Goal: Task Accomplishment & Management: Manage account settings

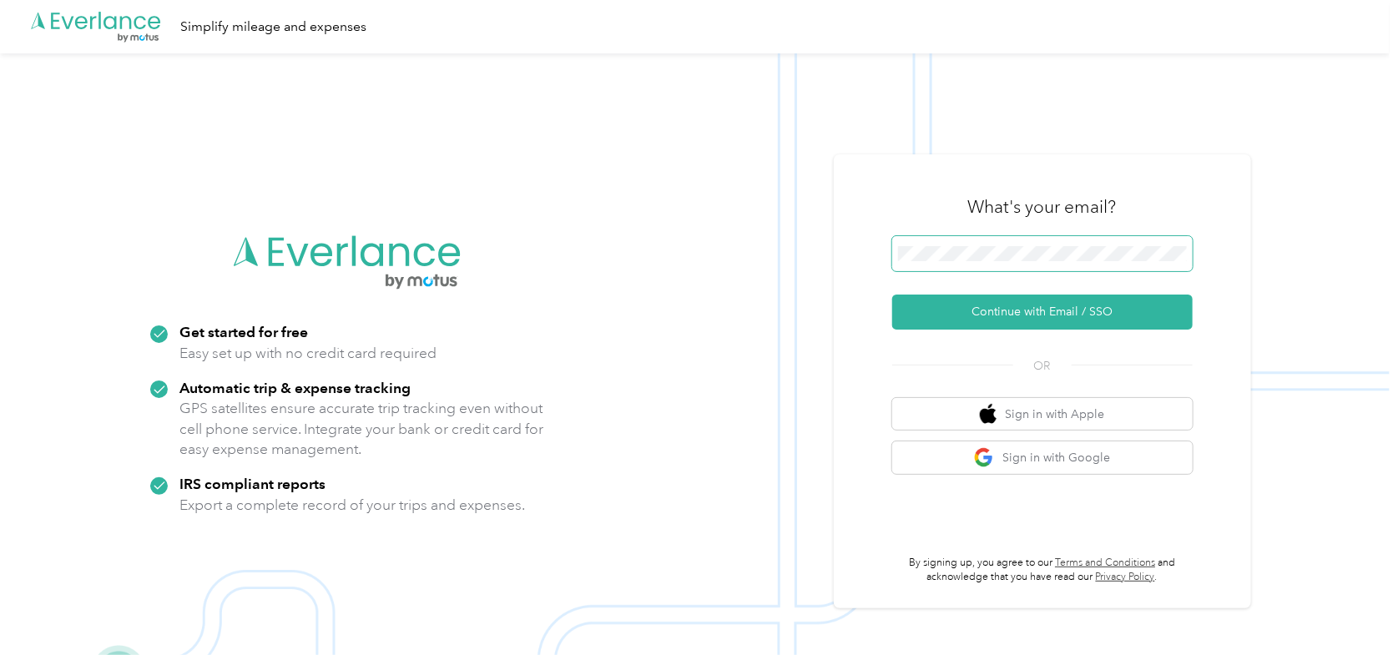
click at [1057, 245] on span at bounding box center [1042, 253] width 300 height 35
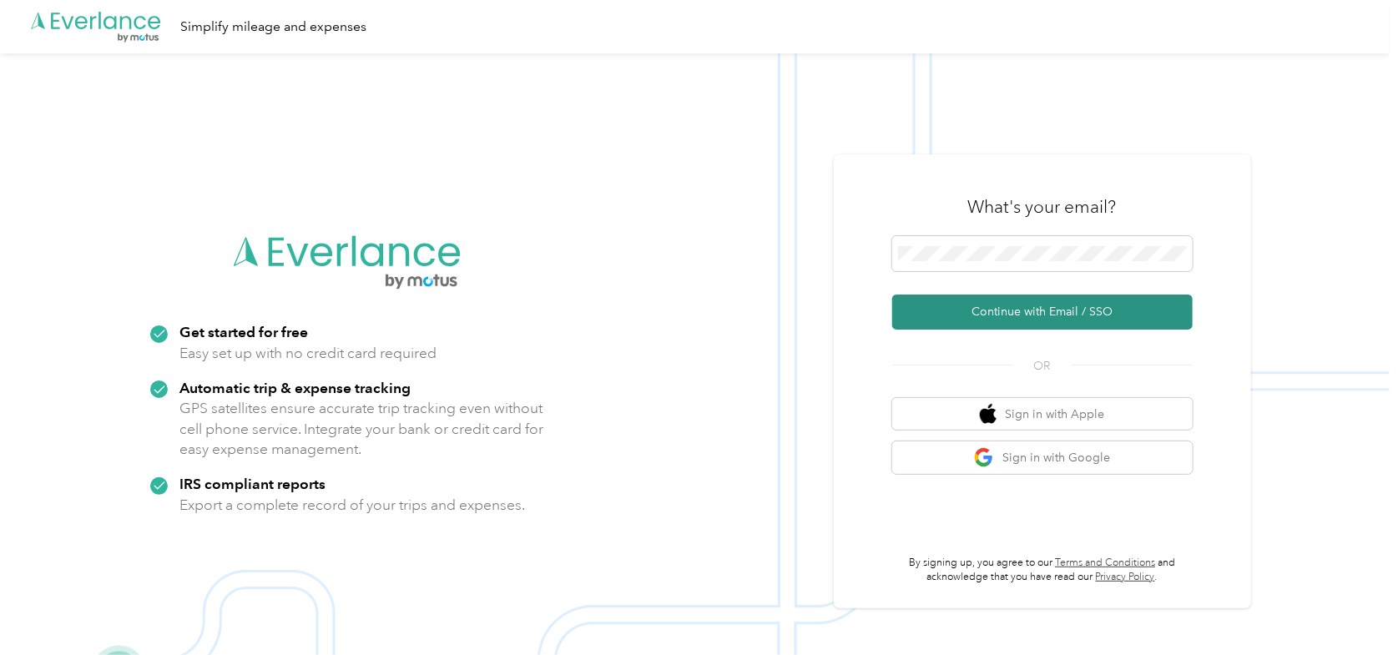
click at [983, 316] on button "Continue with Email / SSO" at bounding box center [1042, 312] width 300 height 35
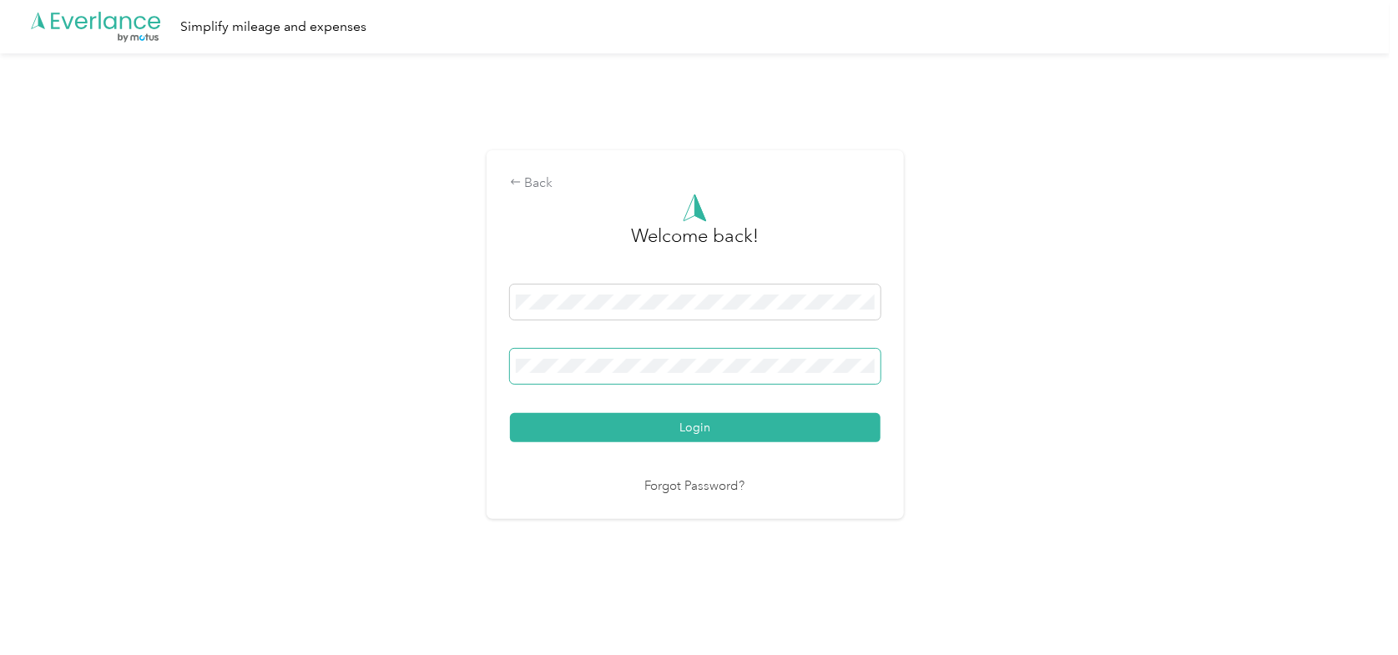
click at [510, 413] on button "Login" at bounding box center [695, 427] width 371 height 29
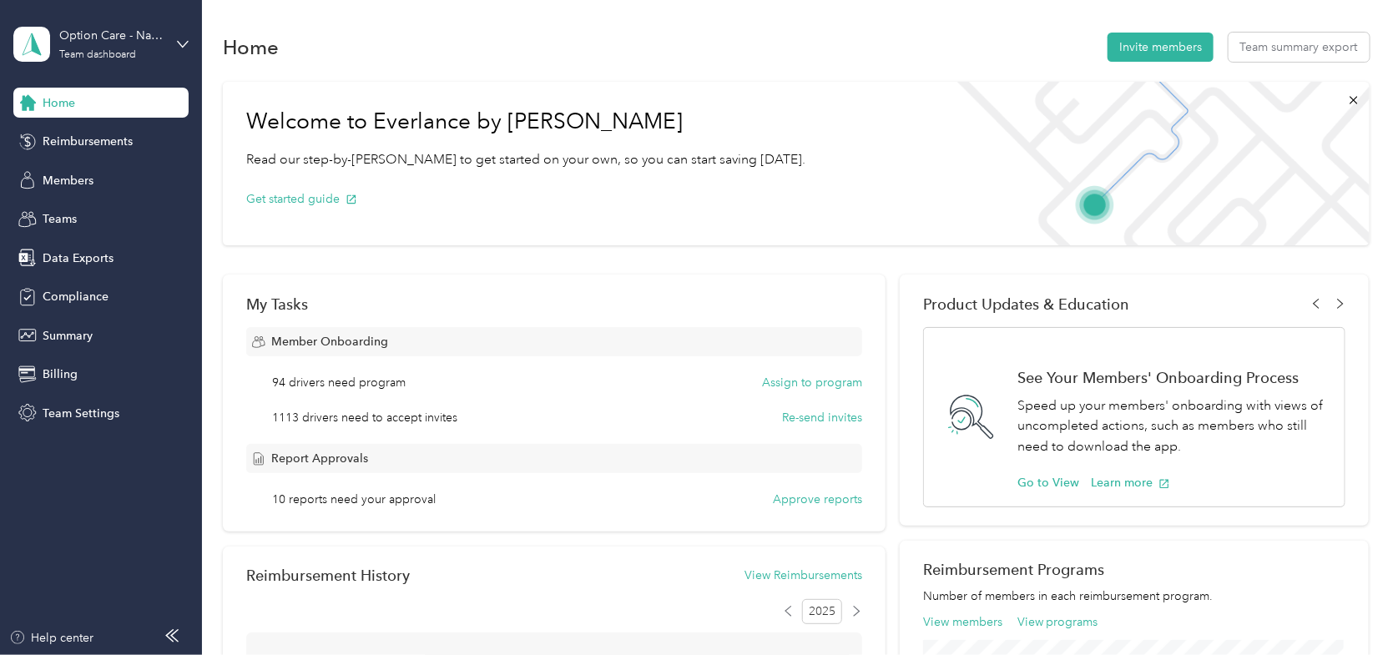
click at [709, 115] on h1 "Welcome to Everlance by [PERSON_NAME]" at bounding box center [525, 121] width 559 height 27
click at [61, 181] on span "Members" at bounding box center [68, 181] width 51 height 18
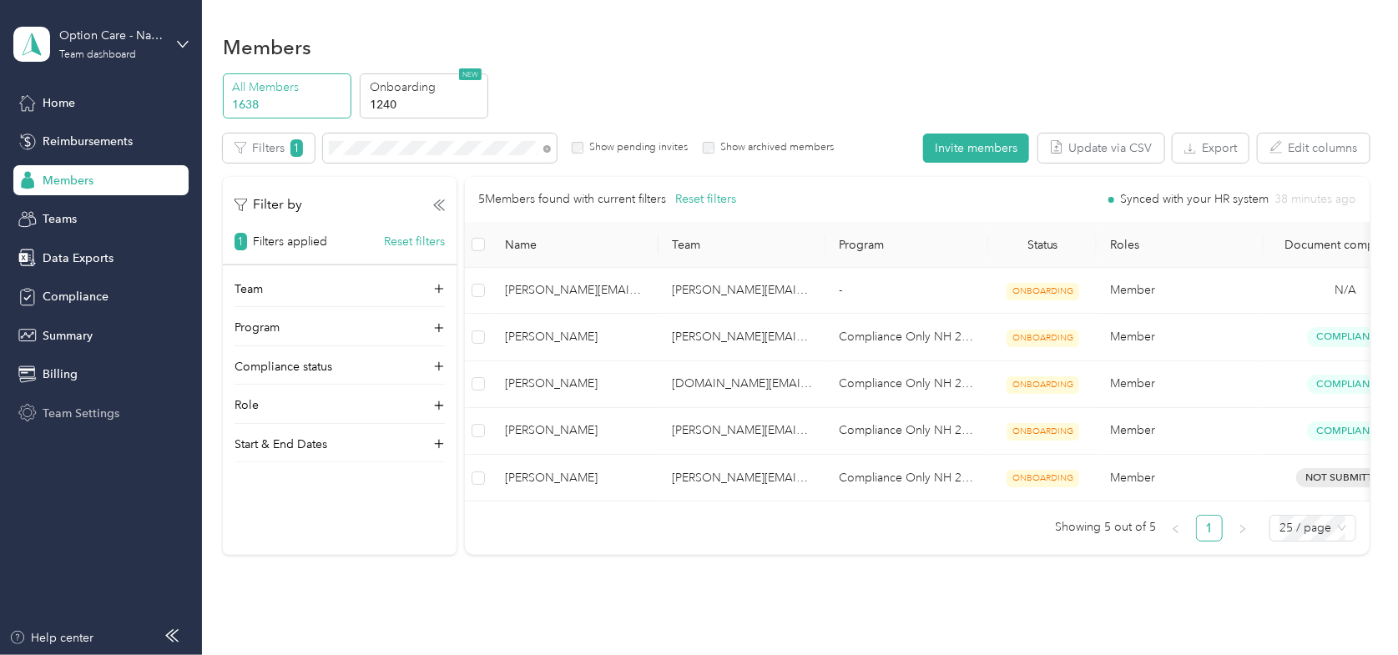
click at [53, 408] on span "Team Settings" at bounding box center [81, 414] width 77 height 18
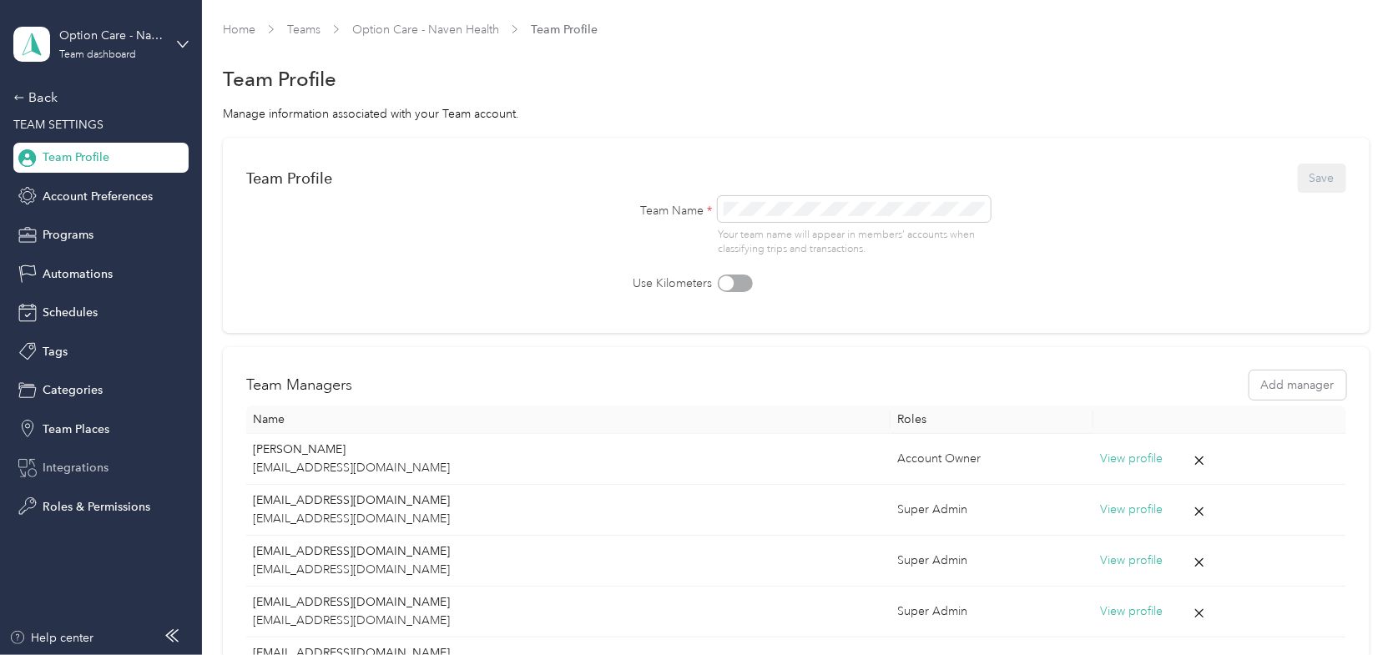
click at [77, 469] on span "Integrations" at bounding box center [76, 468] width 66 height 18
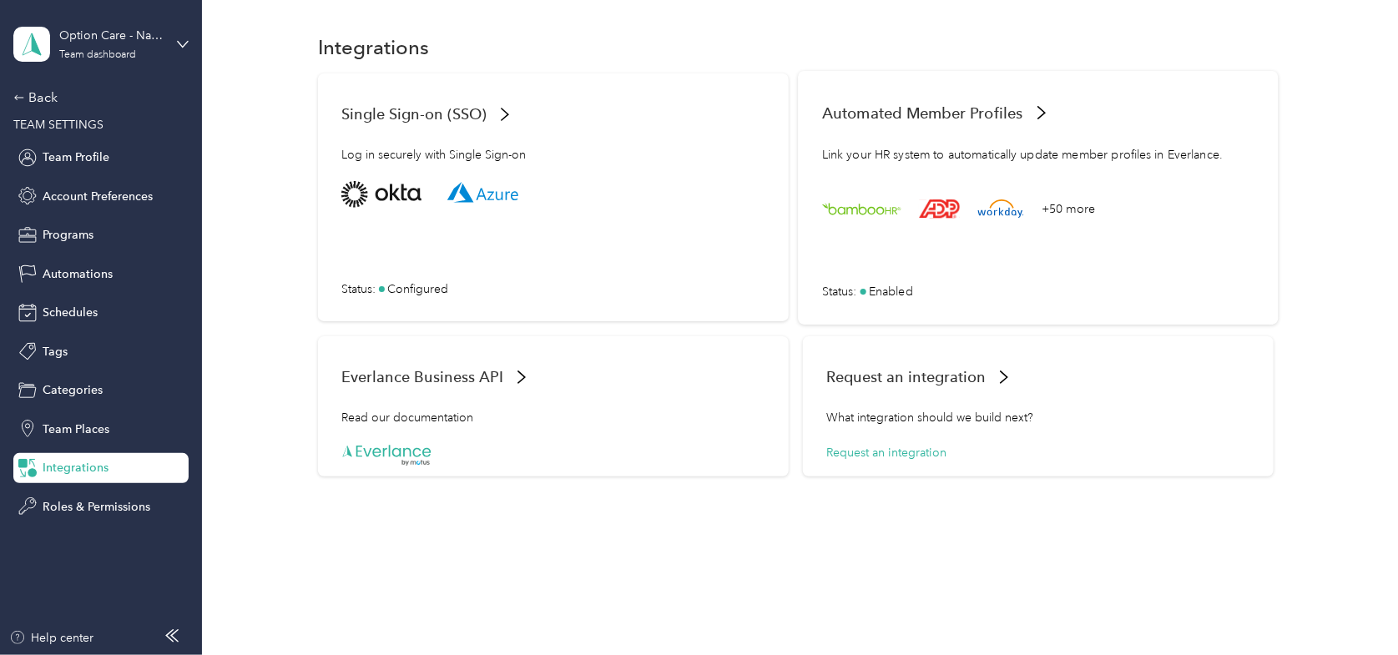
click at [885, 298] on span "Enabled" at bounding box center [891, 291] width 44 height 18
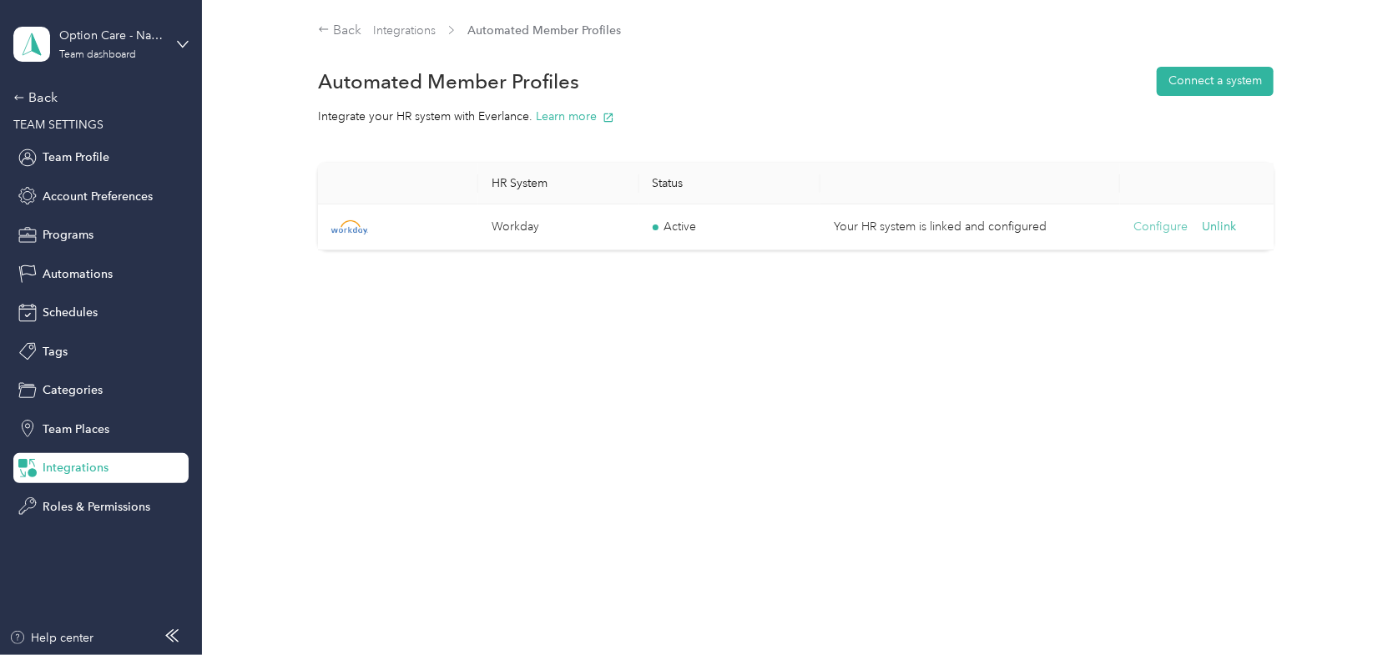
click at [1149, 221] on button "Configure" at bounding box center [1160, 227] width 54 height 18
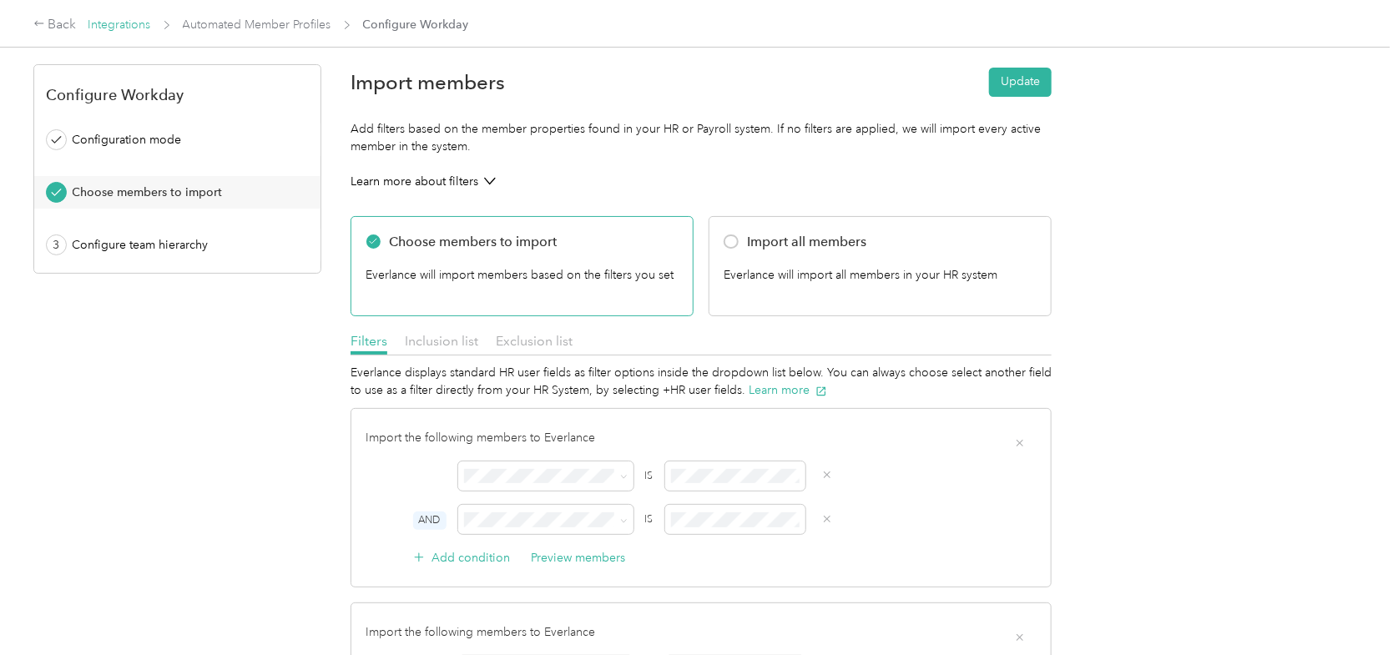
click at [118, 28] on link "Integrations" at bounding box center [119, 25] width 63 height 14
